Goal: Task Accomplishment & Management: Use online tool/utility

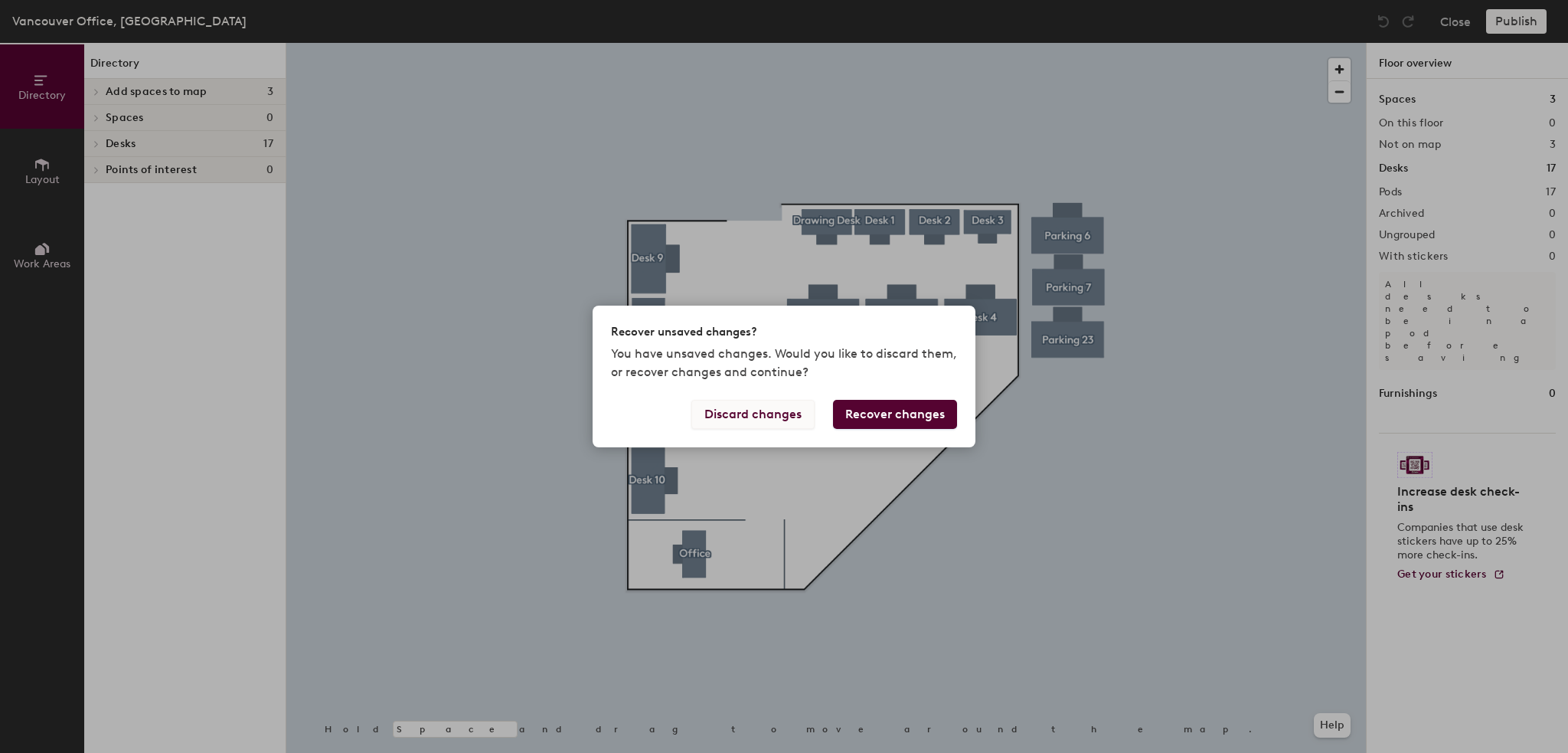
click at [765, 419] on button "Discard changes" at bounding box center [753, 414] width 123 height 29
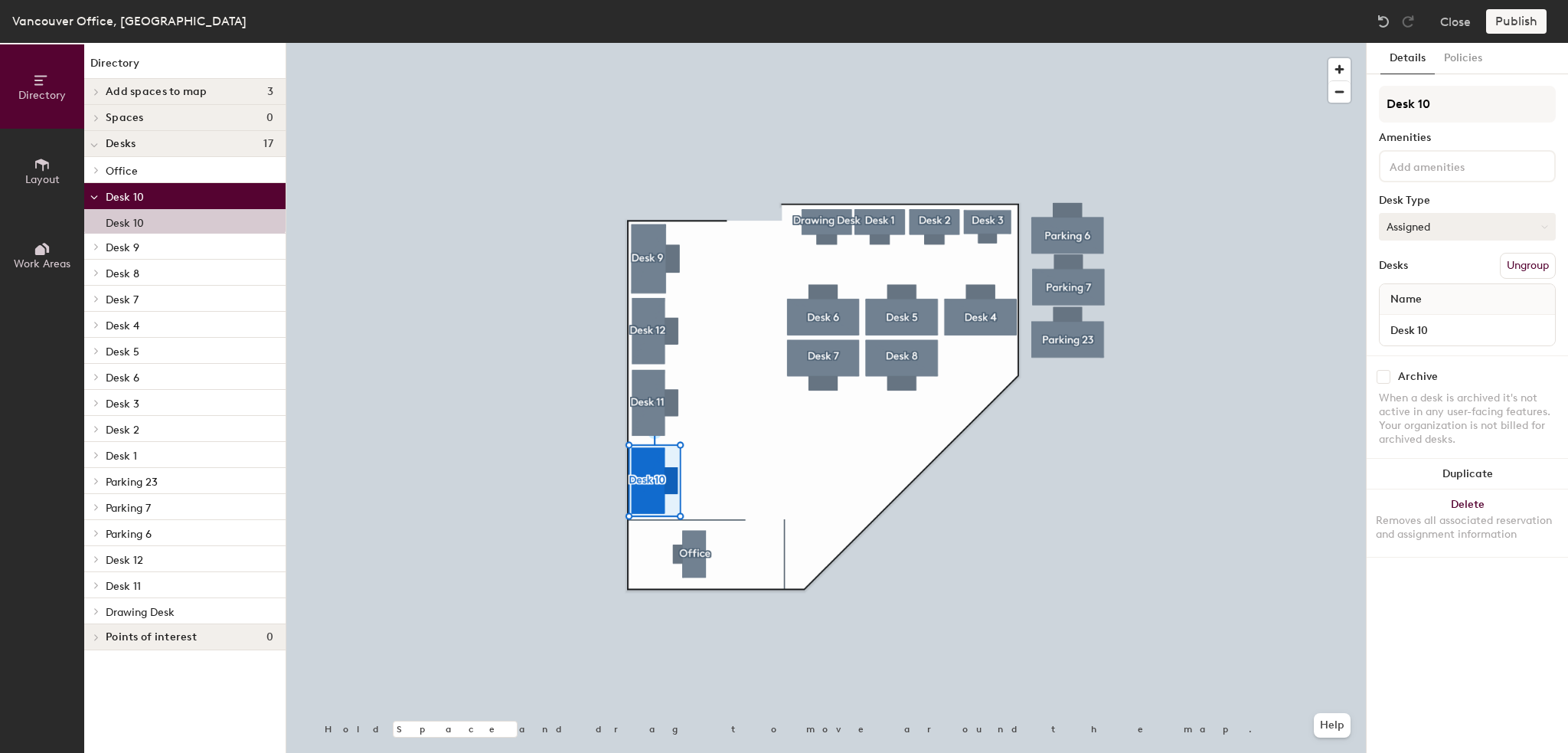
click at [1437, 229] on button "Assigned" at bounding box center [1467, 227] width 177 height 28
click at [1415, 323] on div "Hoteled" at bounding box center [1456, 320] width 153 height 23
click at [1524, 25] on button "Publish" at bounding box center [1517, 21] width 61 height 25
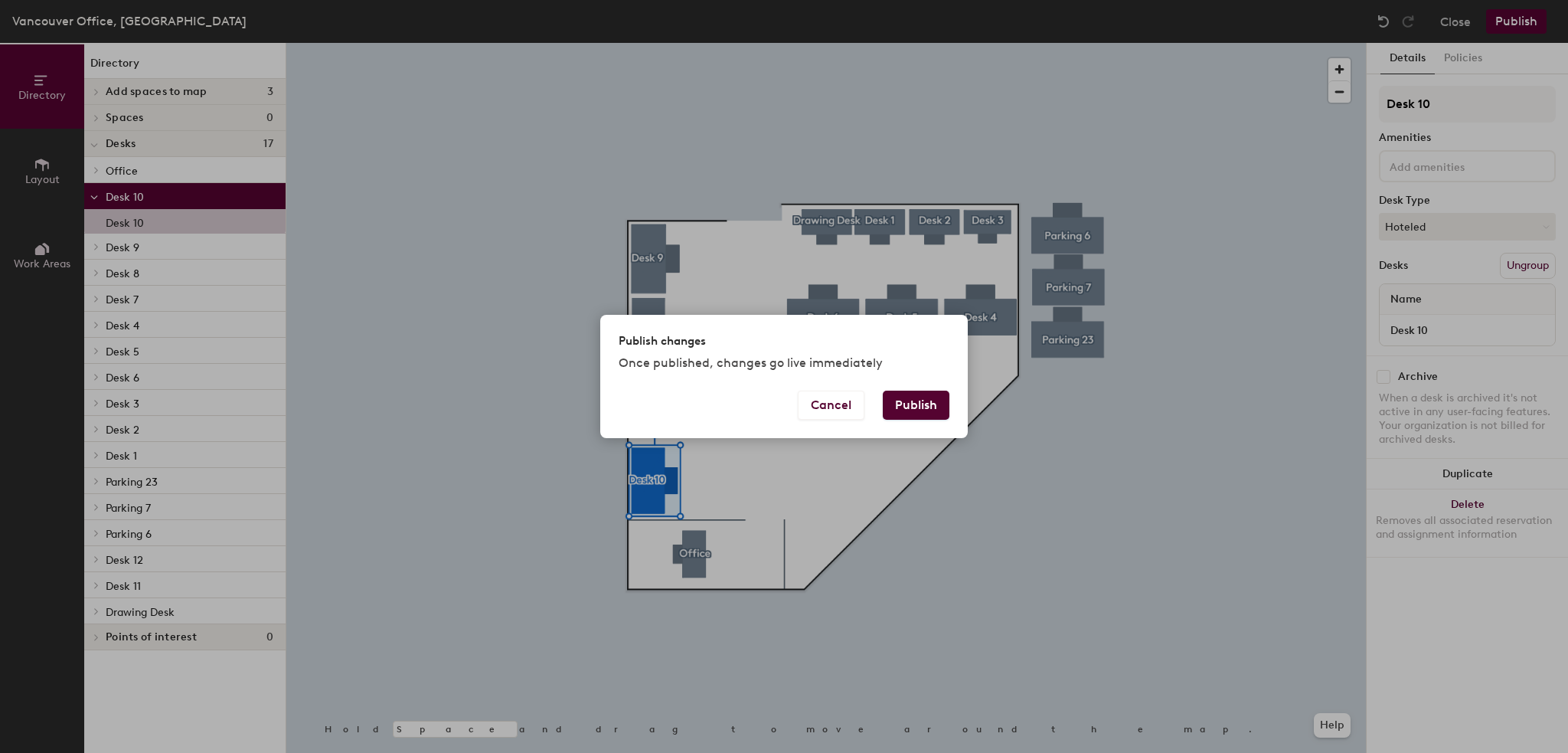
click at [916, 408] on button "Publish" at bounding box center [916, 405] width 67 height 29
